Goal: Task Accomplishment & Management: Manage account settings

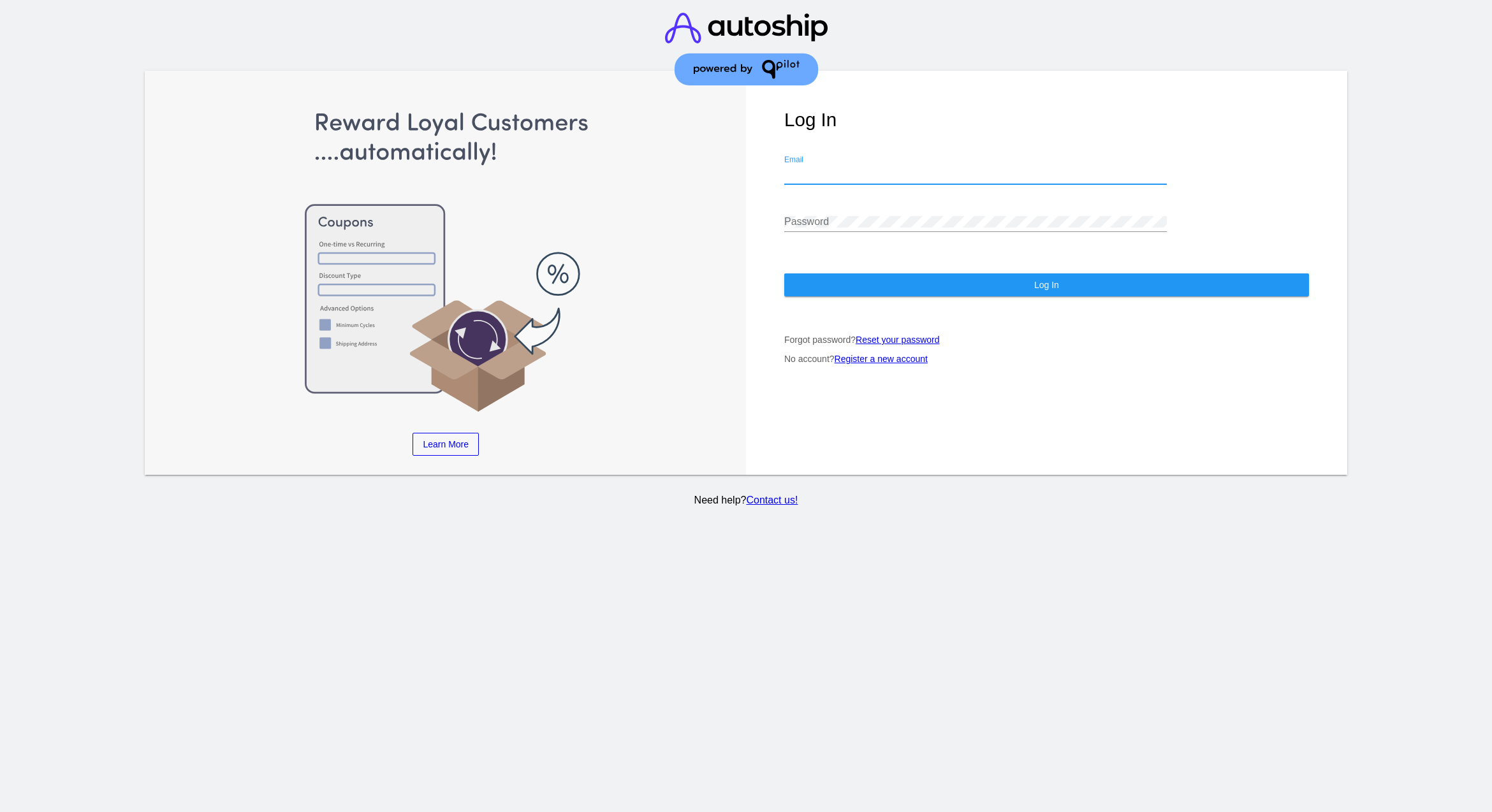
type input "[EMAIL_ADDRESS][DOMAIN_NAME]"
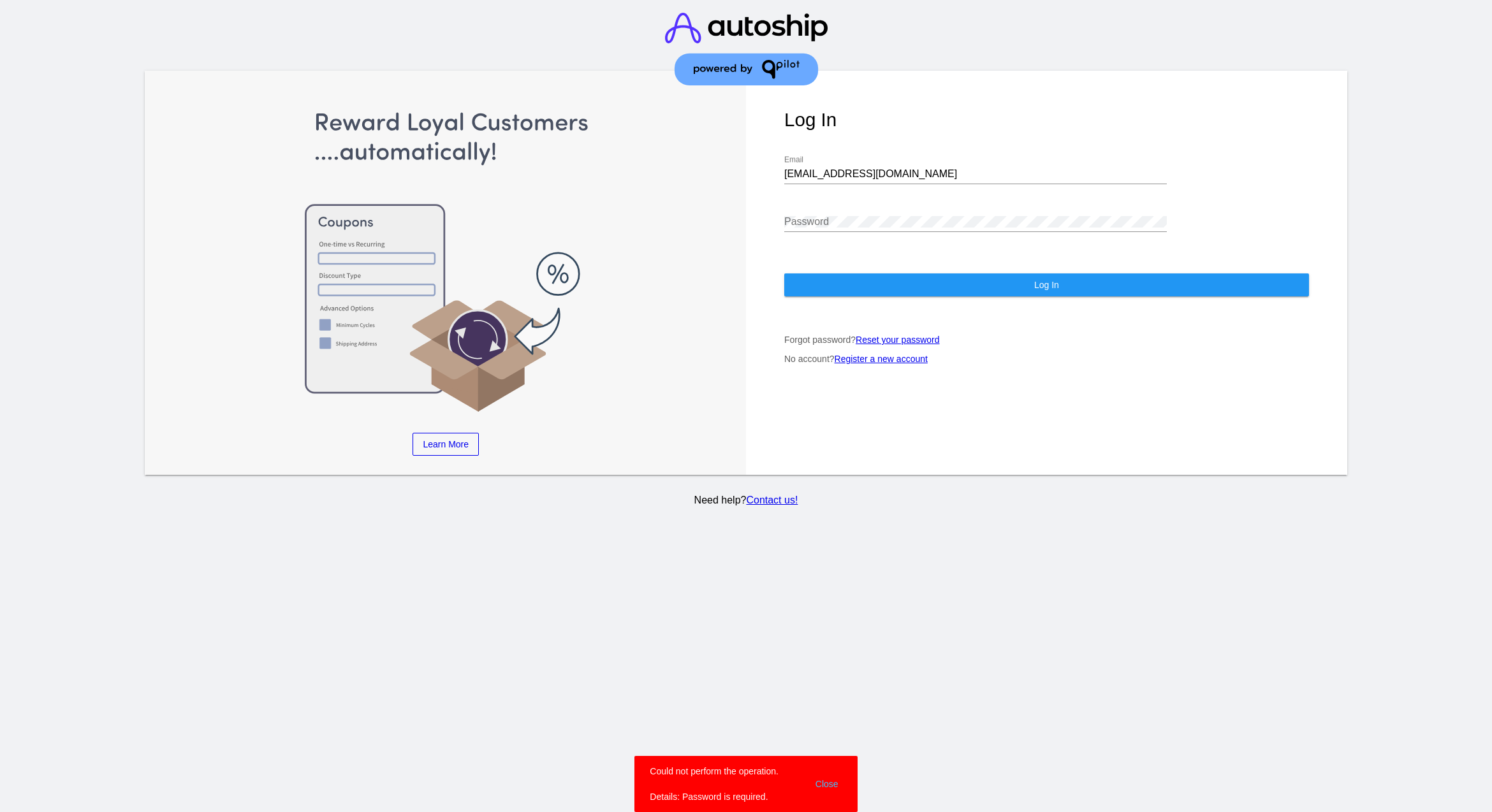
click at [835, 203] on div "Password" at bounding box center [976, 218] width 383 height 28
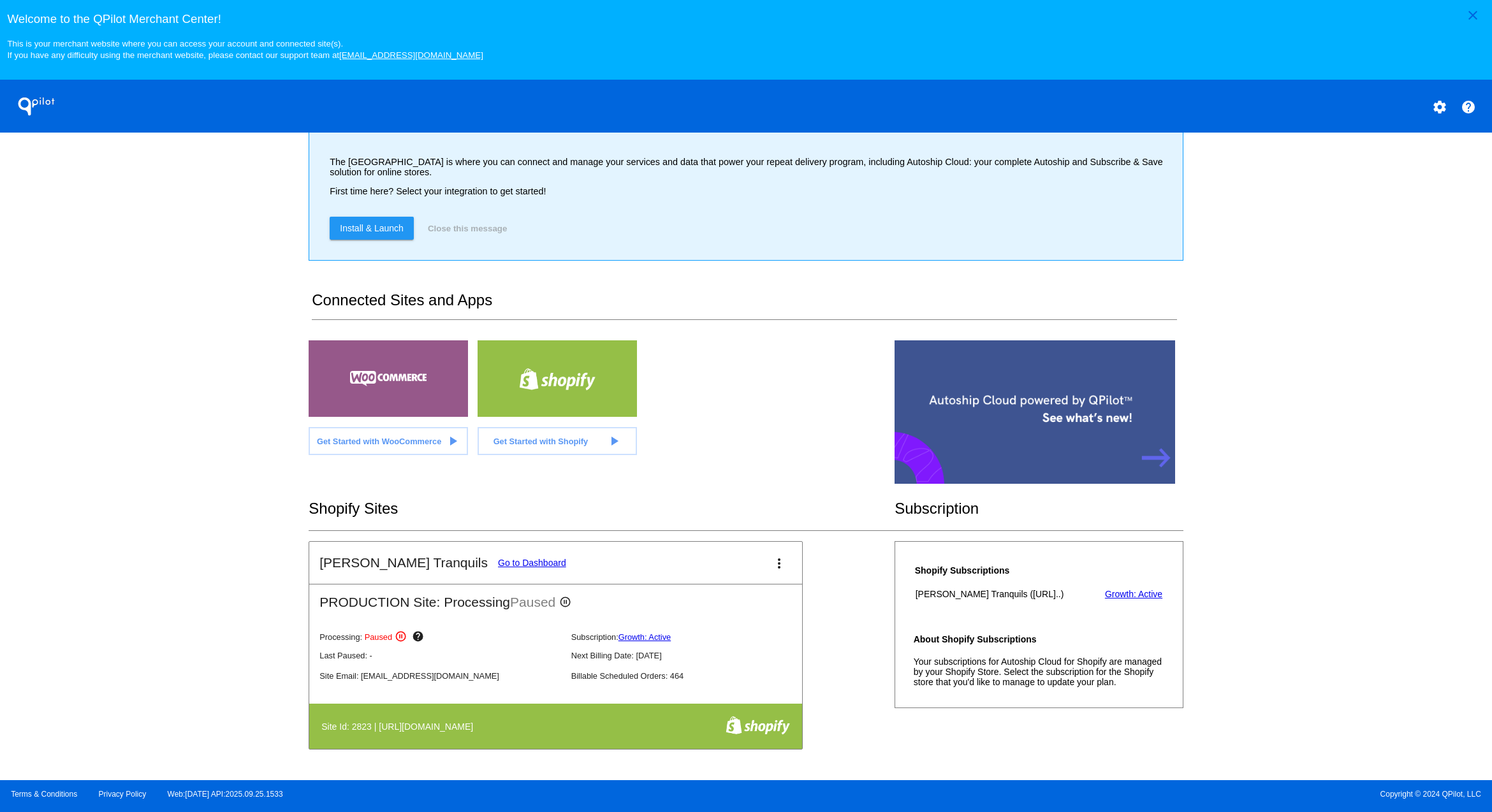
scroll to position [216, 0]
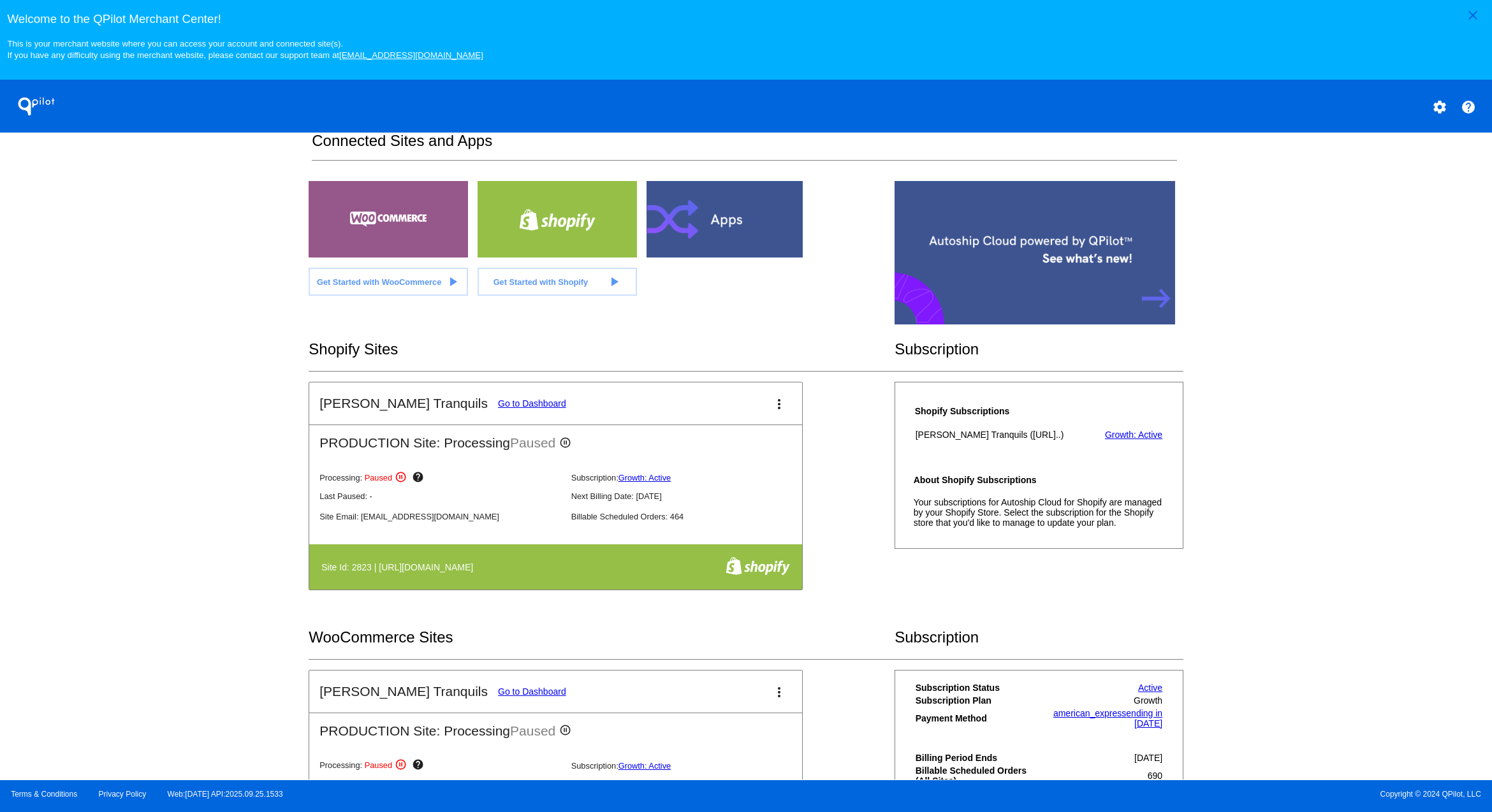
click at [498, 406] on link "Go to Dashboard" at bounding box center [532, 404] width 68 height 10
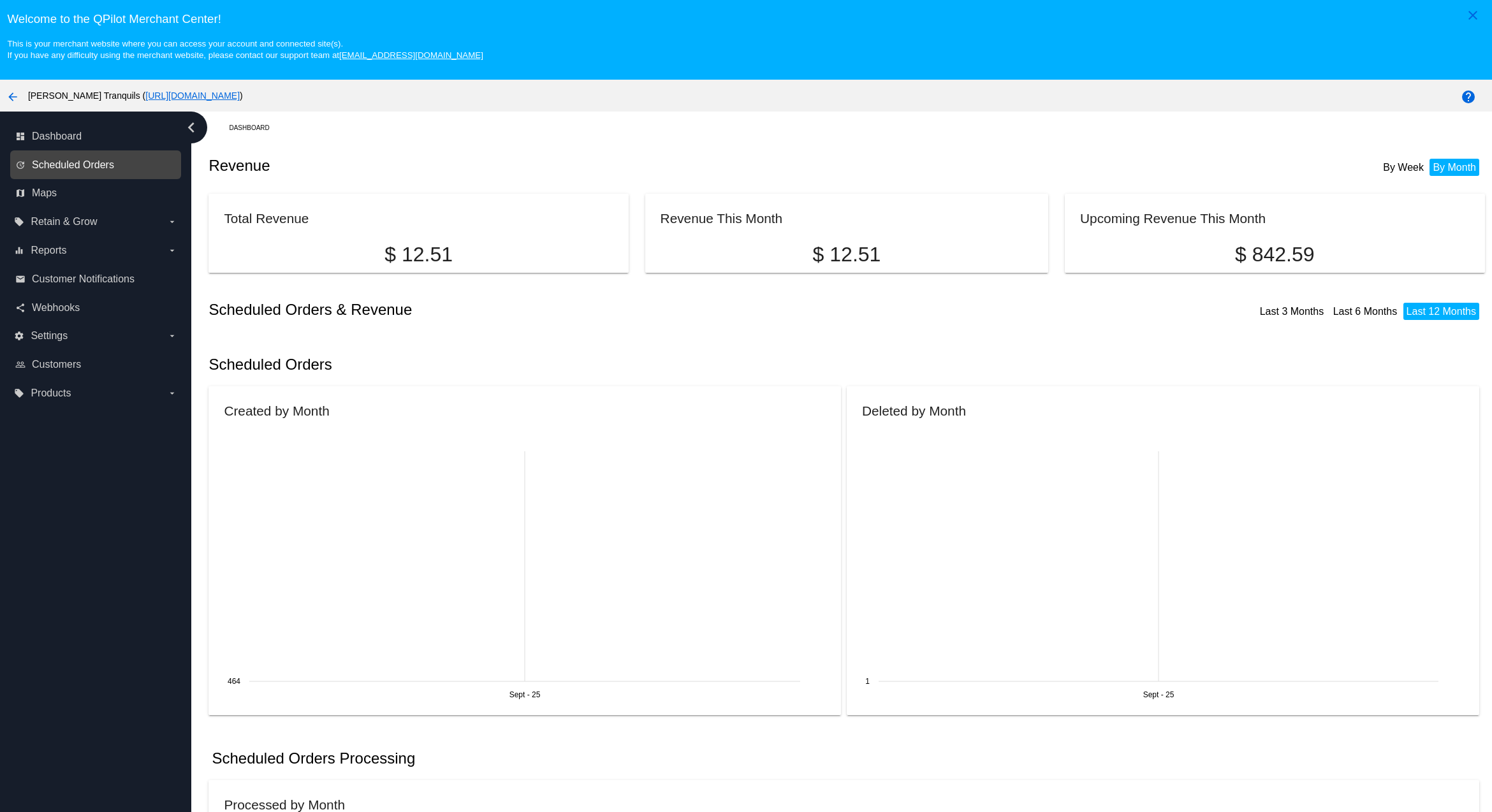
click at [63, 160] on span "Scheduled Orders" at bounding box center [72, 165] width 82 height 12
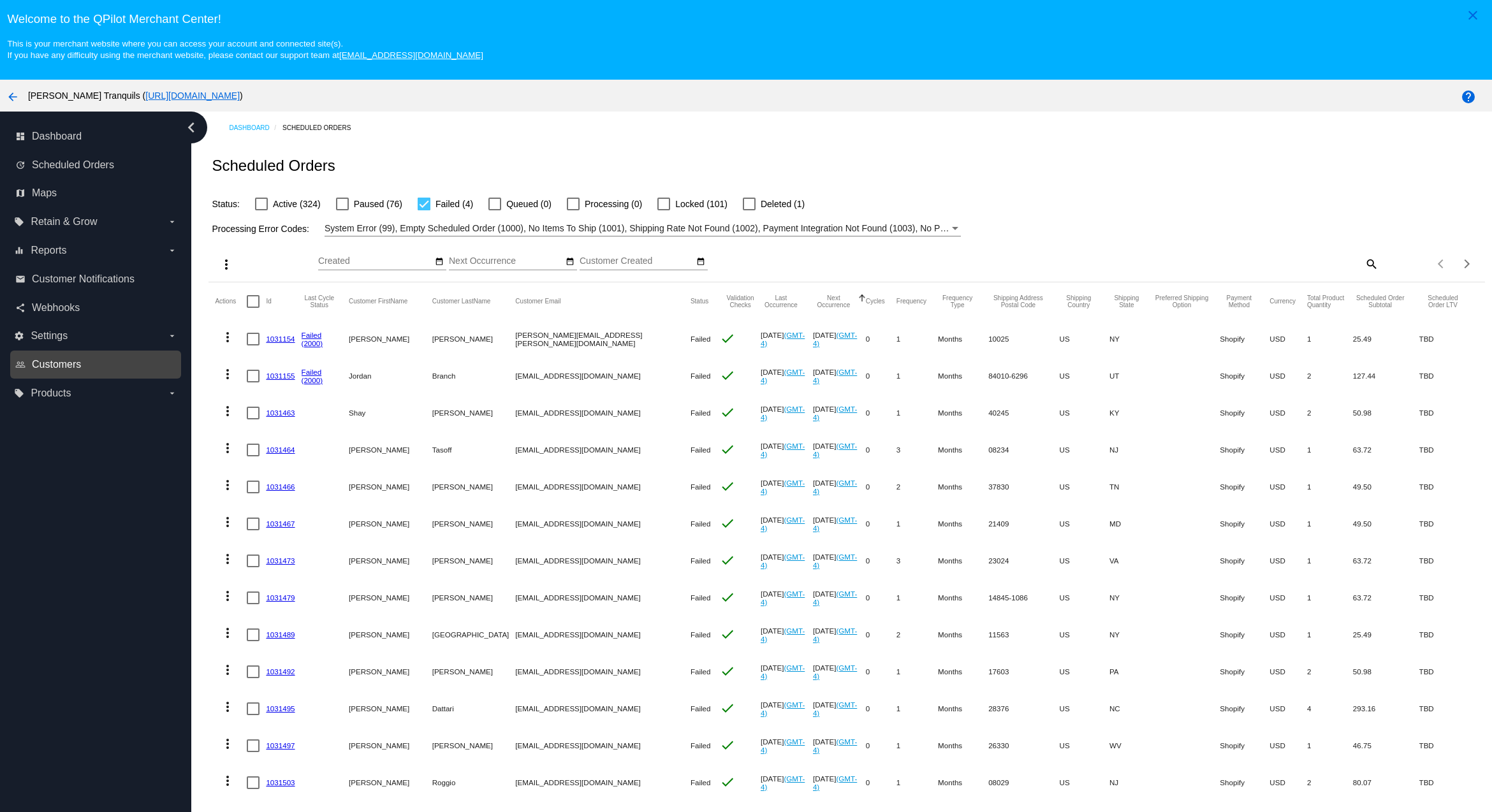
click at [59, 364] on span "Customers" at bounding box center [56, 365] width 49 height 12
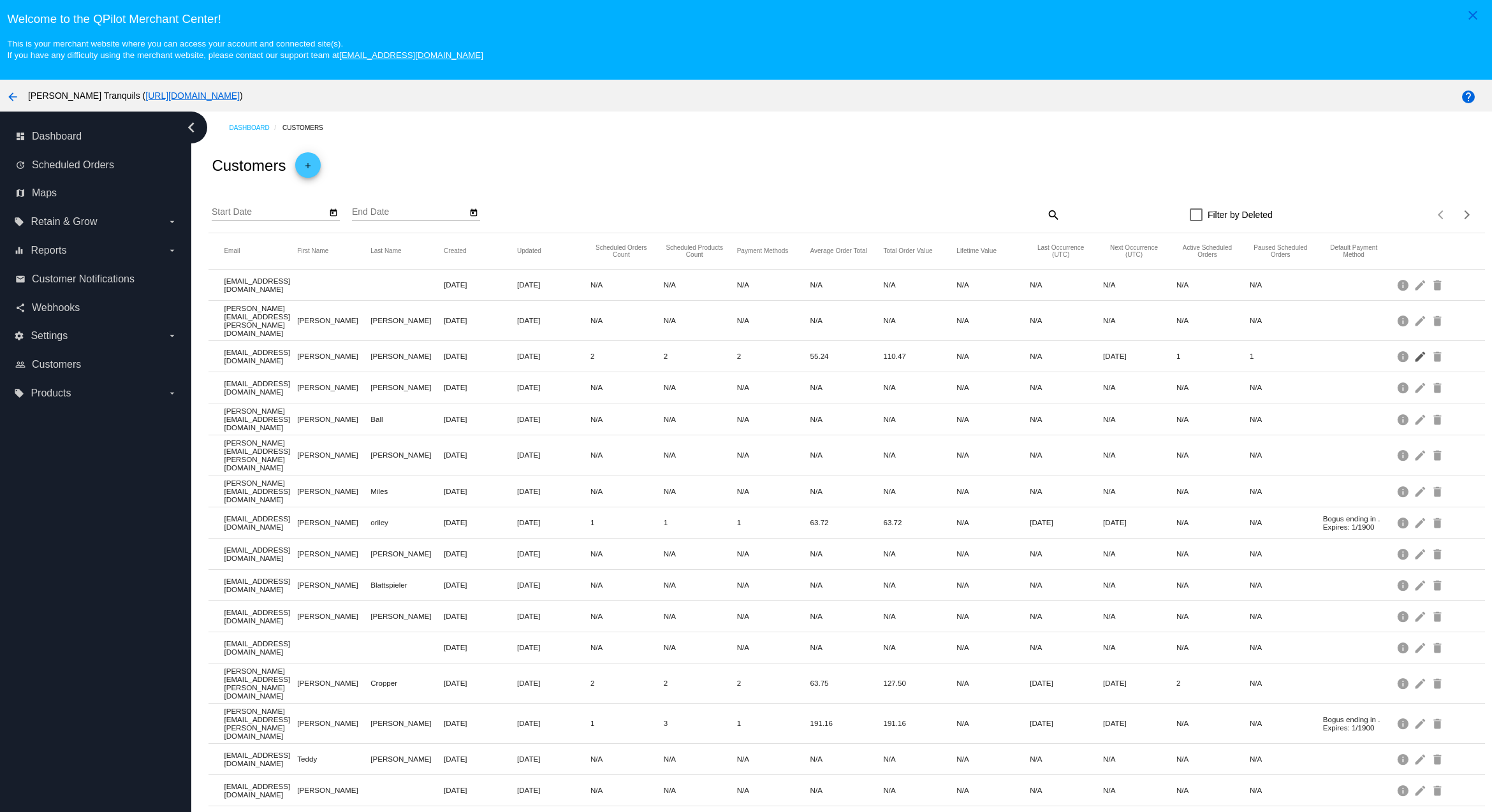
click at [1414, 348] on mat-icon "edit" at bounding box center [1422, 356] width 16 height 20
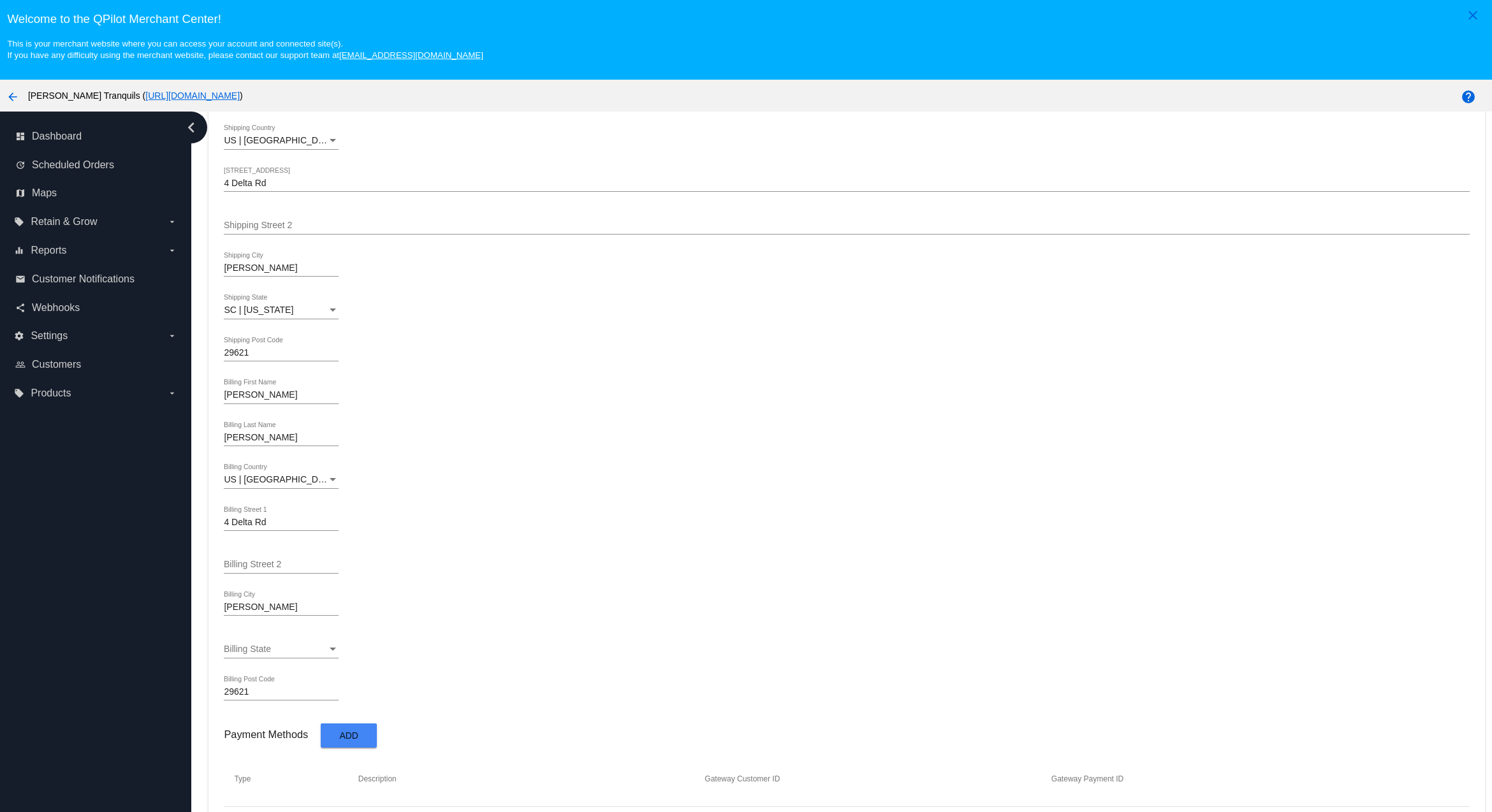
scroll to position [423, 0]
